Goal: Contribute content: Contribute content

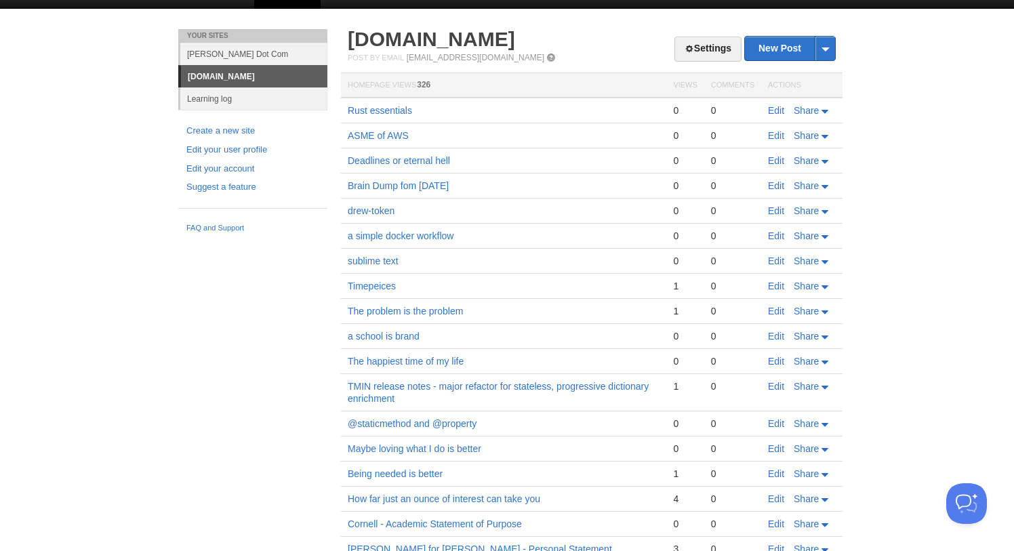
click at [222, 94] on link "Learning log" at bounding box center [253, 98] width 147 height 22
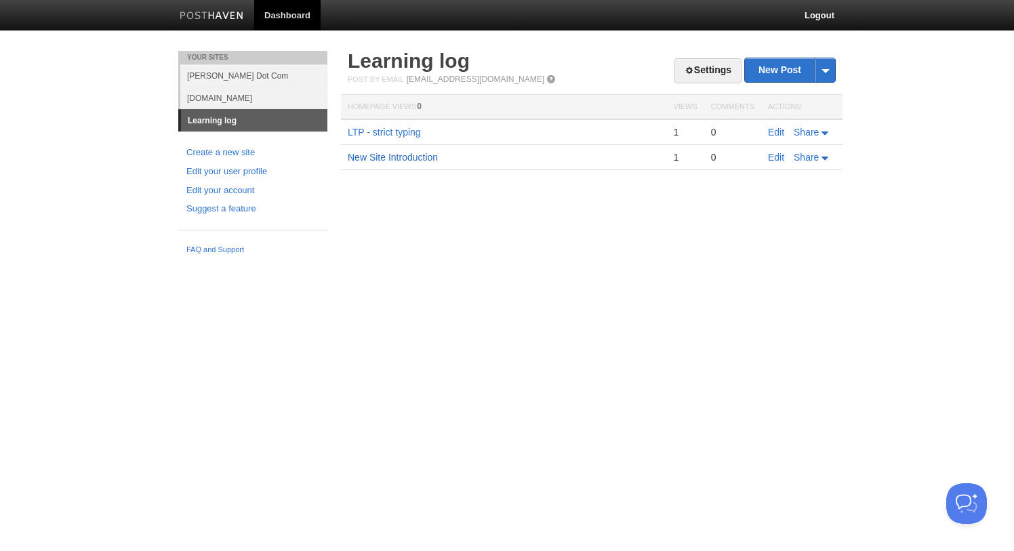
click at [406, 159] on link "New Site Introduction" at bounding box center [393, 157] width 90 height 11
click at [776, 159] on link "Edit" at bounding box center [776, 157] width 16 height 11
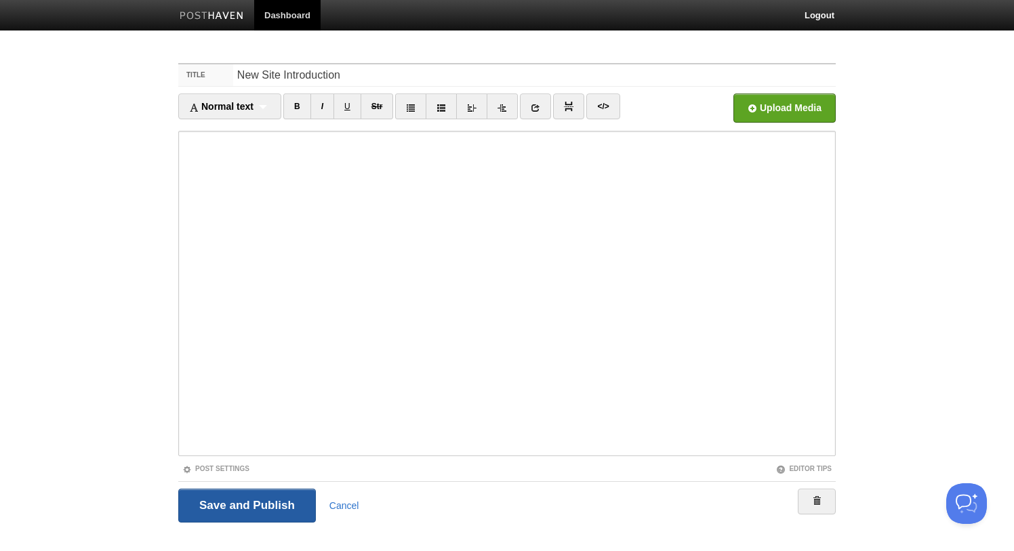
click at [251, 511] on input "Save and Publish" at bounding box center [247, 506] width 138 height 34
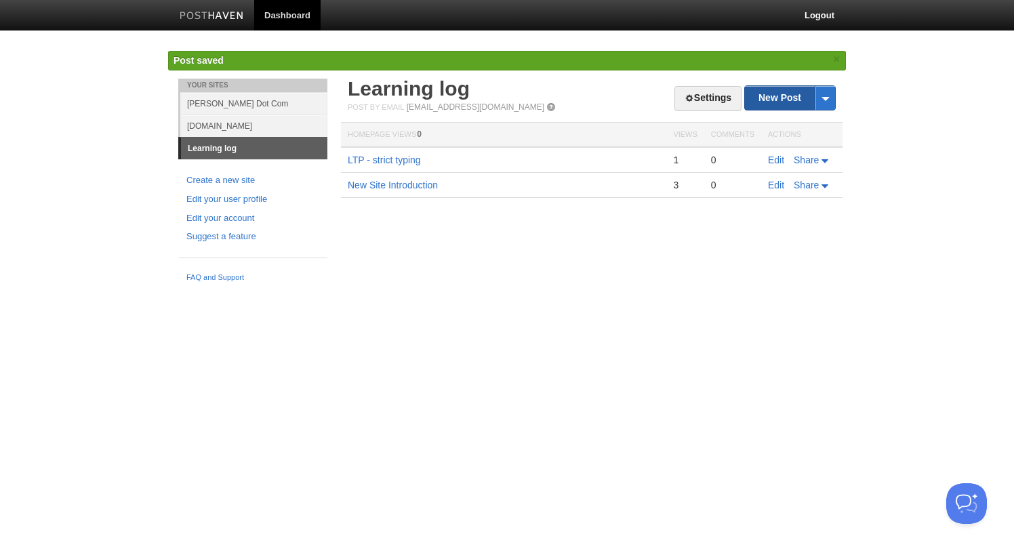
click at [789, 97] on link "New Post" at bounding box center [790, 98] width 90 height 24
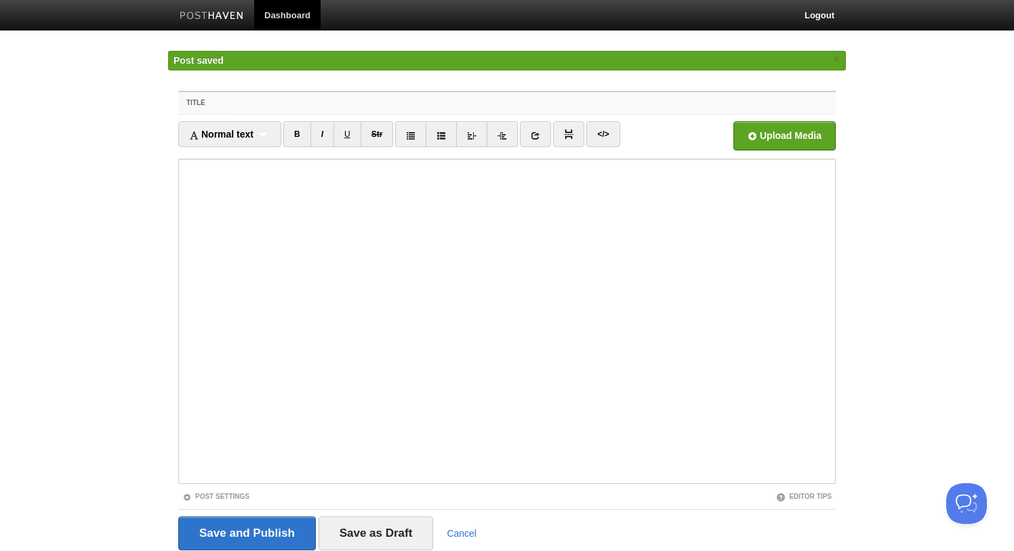
click at [452, 103] on input "Title" at bounding box center [534, 103] width 603 height 22
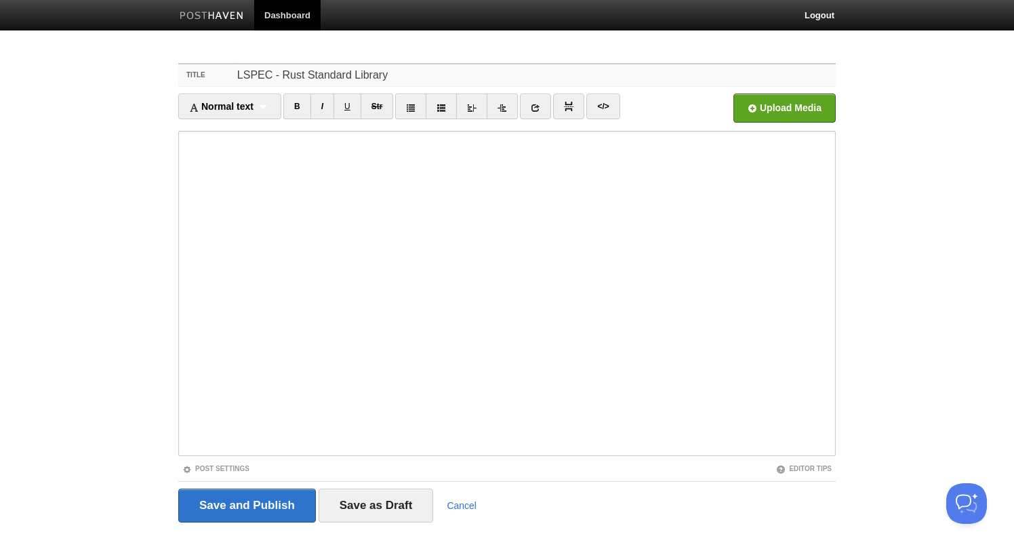
type input "LSPEC - Rust Standard Library"
click at [248, 507] on input "Save and Publish" at bounding box center [247, 506] width 138 height 34
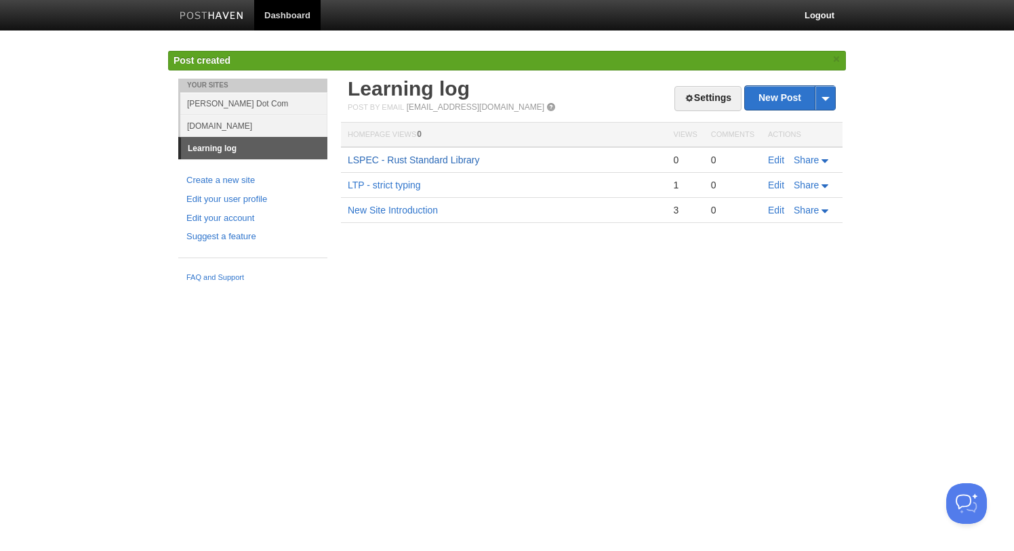
click at [441, 159] on link "LSPEC - Rust Standard Library" at bounding box center [414, 160] width 132 height 11
